Goal: Communication & Community: Answer question/provide support

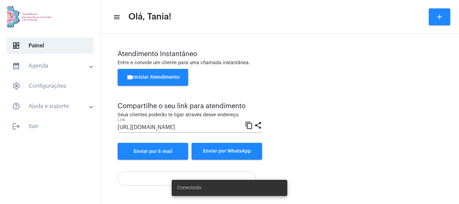
click at [143, 77] on span "videocam Iniciar Atendimento" at bounding box center [152, 77] width 53 height 5
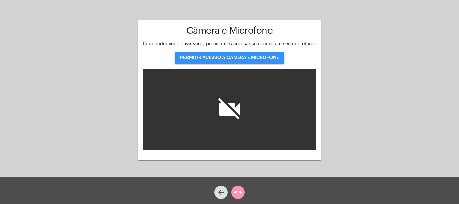
click at [227, 57] on span "PERMITIR ACESSO À CÂMERA E MICROFONE" at bounding box center [229, 57] width 99 height 5
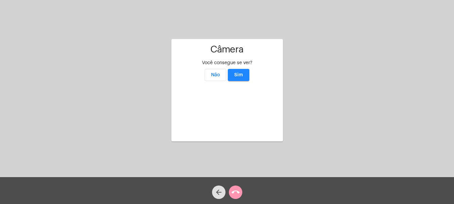
click at [241, 73] on span "Sim" at bounding box center [238, 75] width 9 height 5
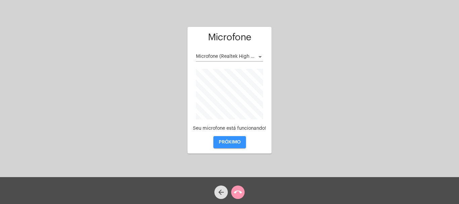
click at [234, 141] on span "PRÓXIMO" at bounding box center [230, 142] width 22 height 5
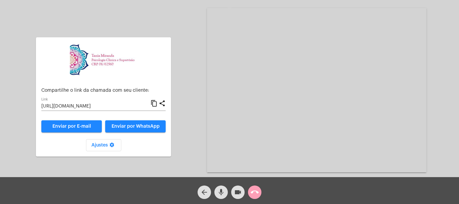
click at [257, 189] on mat-icon "call_end" at bounding box center [254, 192] width 8 height 8
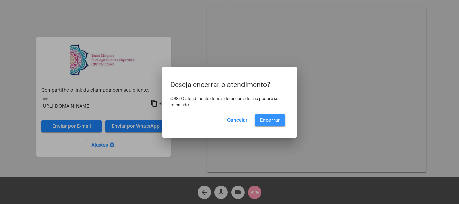
click at [277, 118] on span "Encerrar" at bounding box center [270, 120] width 20 height 5
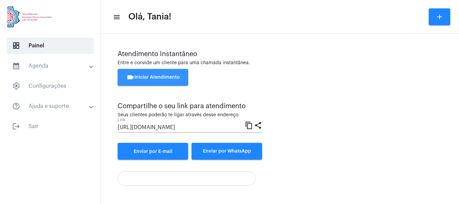
click at [145, 80] on button "videocam Iniciar Atendimento" at bounding box center [153, 77] width 71 height 17
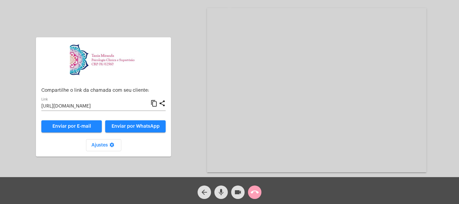
click at [253, 190] on mat-icon "call_end" at bounding box center [254, 192] width 8 height 8
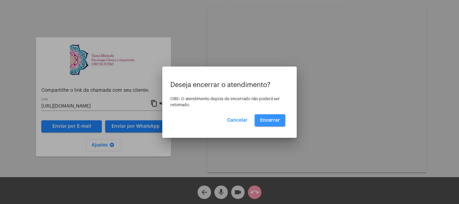
click at [275, 120] on span "Encerrar" at bounding box center [270, 120] width 20 height 5
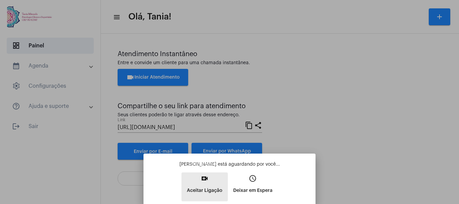
click at [207, 180] on mat-icon "video_call" at bounding box center [204, 178] width 8 height 8
